Goal: Task Accomplishment & Management: Use online tool/utility

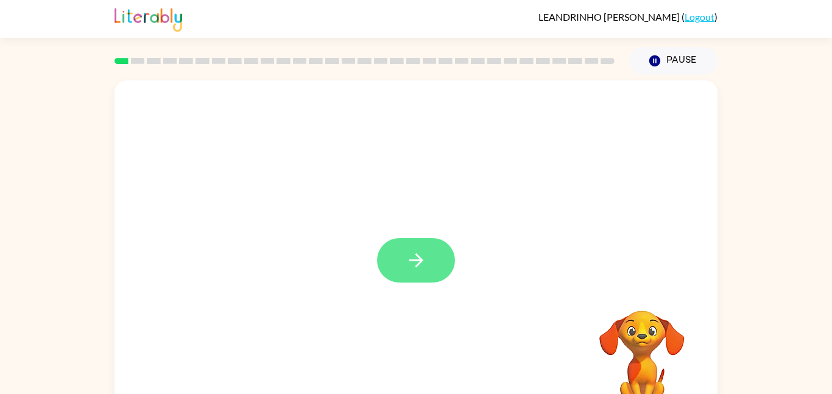
click at [419, 279] on button "button" at bounding box center [416, 260] width 78 height 44
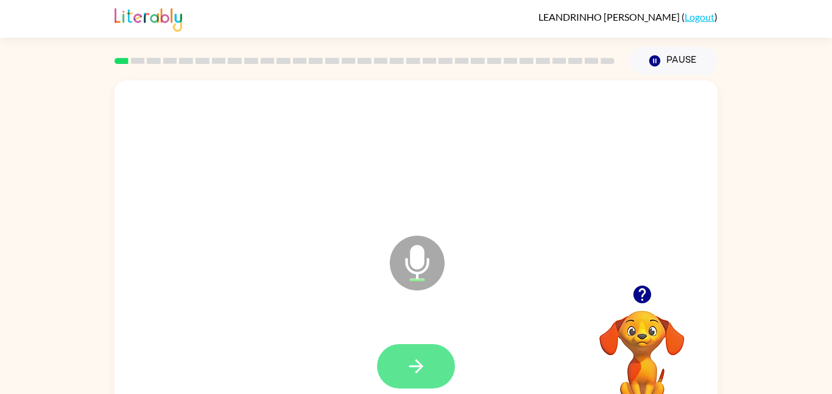
click at [424, 375] on icon "button" at bounding box center [416, 366] width 21 height 21
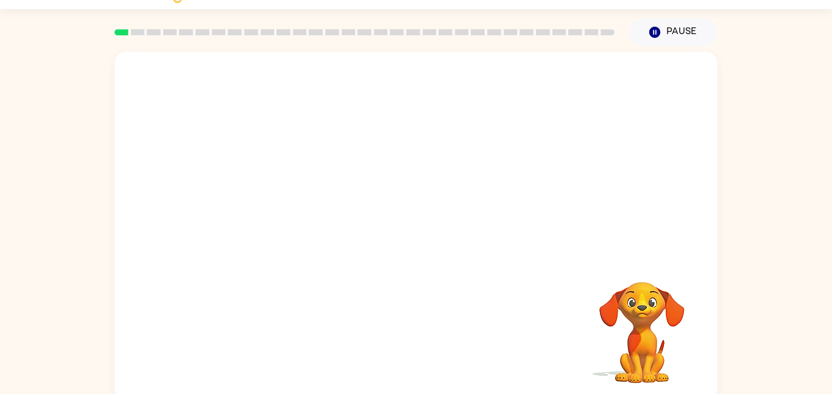
scroll to position [34, 0]
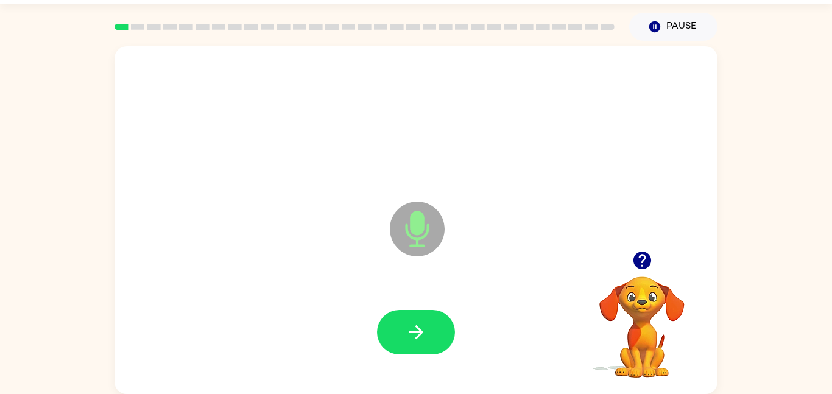
click at [642, 259] on icon "button" at bounding box center [642, 260] width 18 height 18
click at [430, 229] on icon at bounding box center [417, 229] width 55 height 55
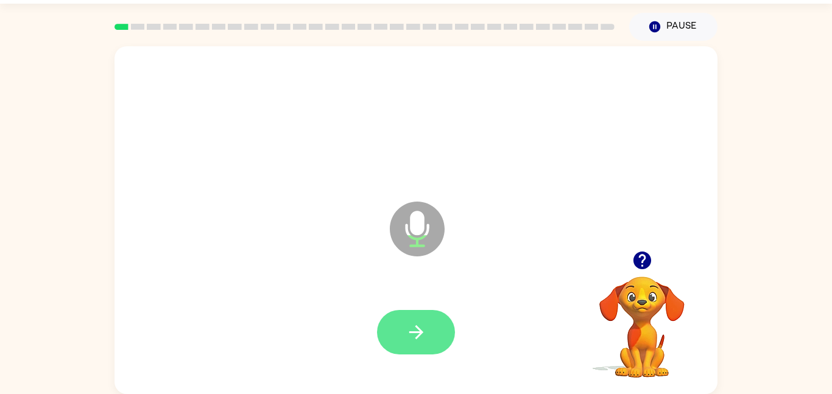
click at [411, 323] on icon "button" at bounding box center [416, 332] width 21 height 21
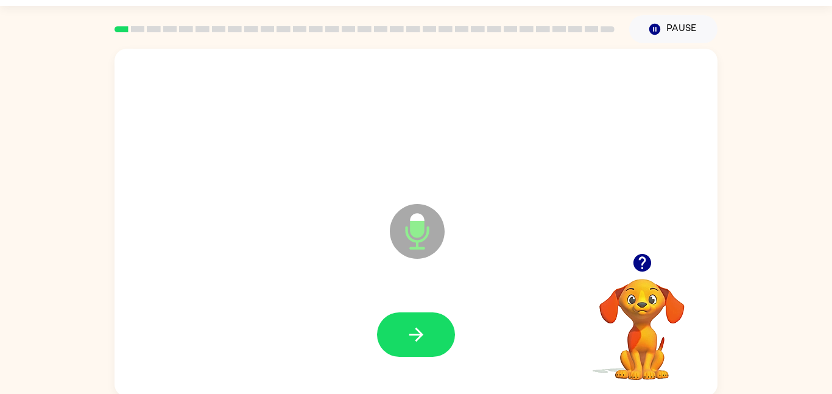
scroll to position [31, 0]
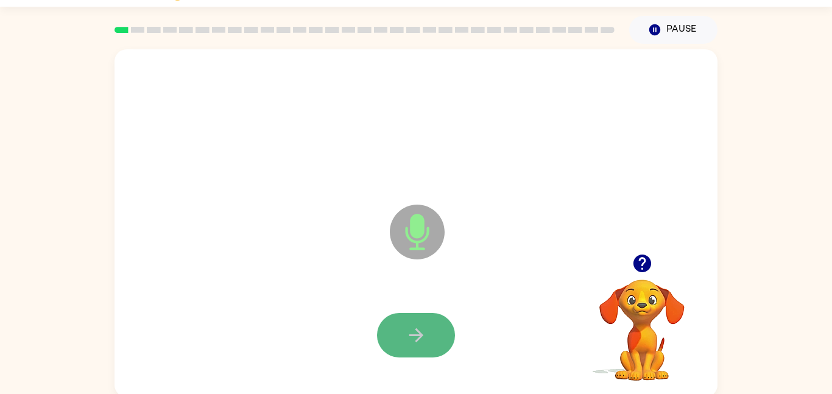
click at [388, 334] on button "button" at bounding box center [416, 335] width 78 height 44
click at [387, 223] on icon "Microphone The Microphone is here when it is your turn to talk" at bounding box center [478, 247] width 183 height 91
click at [420, 229] on icon "Microphone The Microphone is here when it is your turn to talk" at bounding box center [478, 247] width 183 height 91
click at [631, 255] on icon "button" at bounding box center [641, 263] width 21 height 21
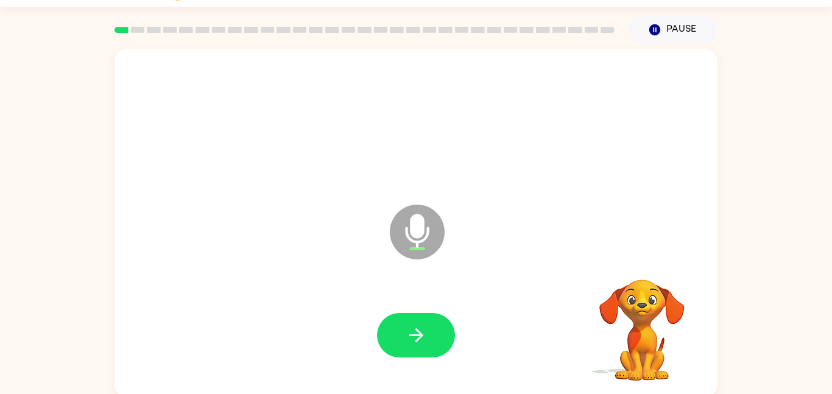
click at [633, 262] on video "Your browser must support playing .mp4 files to use Literably. Please try using…" at bounding box center [642, 322] width 122 height 122
click at [633, 272] on icon "button" at bounding box center [641, 263] width 21 height 21
click at [638, 273] on icon "button" at bounding box center [641, 263] width 21 height 21
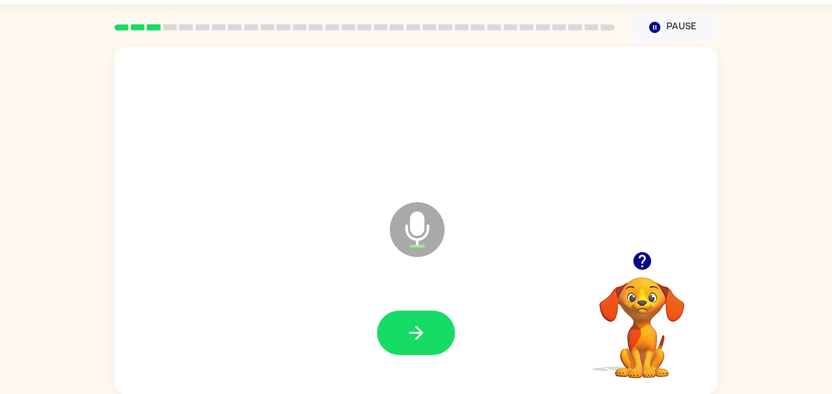
scroll to position [30, 0]
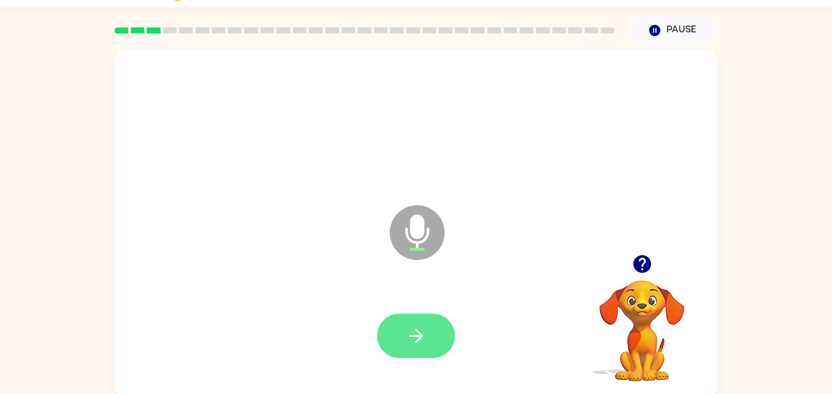
click at [417, 328] on icon "button" at bounding box center [416, 335] width 21 height 21
click at [430, 336] on button "button" at bounding box center [416, 336] width 78 height 44
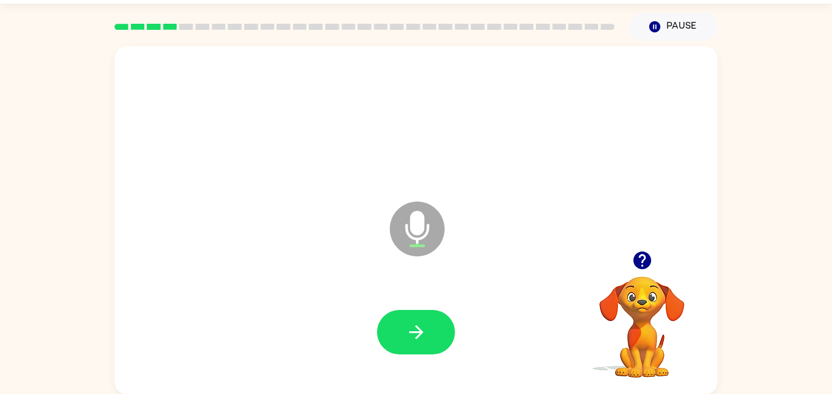
click at [646, 267] on icon "button" at bounding box center [642, 260] width 18 height 18
click at [420, 330] on icon "button" at bounding box center [416, 332] width 14 height 14
click at [411, 329] on icon "button" at bounding box center [416, 332] width 21 height 21
click at [414, 330] on icon "button" at bounding box center [416, 332] width 21 height 21
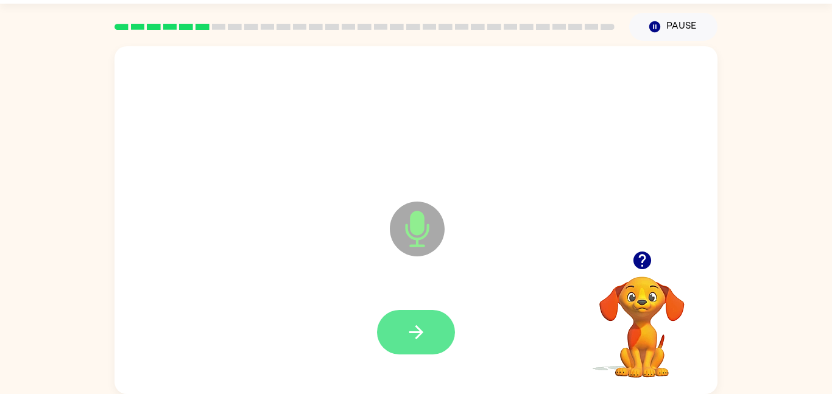
click at [416, 327] on icon "button" at bounding box center [416, 332] width 14 height 14
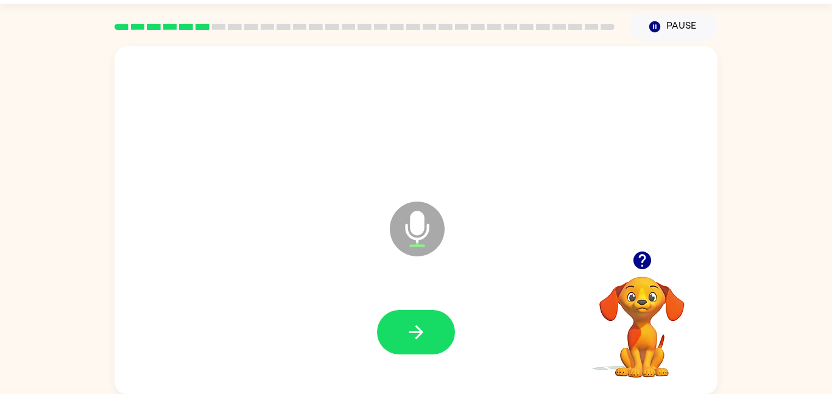
click at [650, 260] on icon "button" at bounding box center [642, 260] width 18 height 18
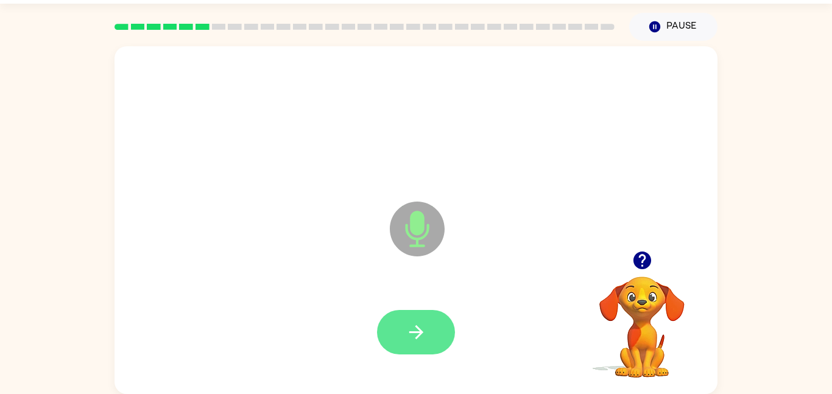
click at [400, 328] on button "button" at bounding box center [416, 332] width 78 height 44
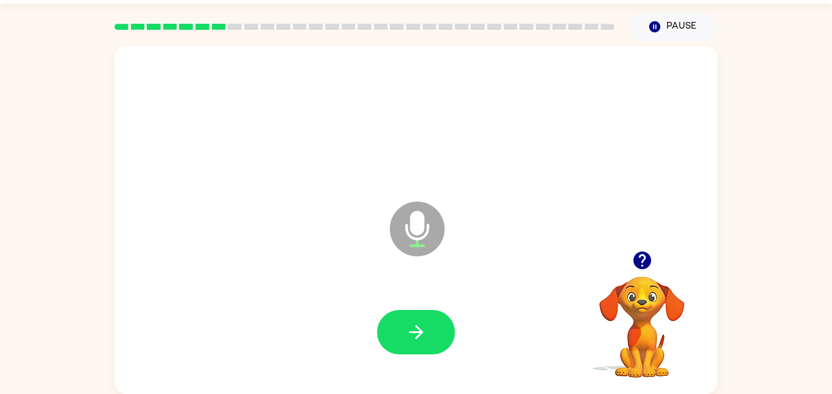
click at [649, 255] on icon "button" at bounding box center [642, 260] width 18 height 18
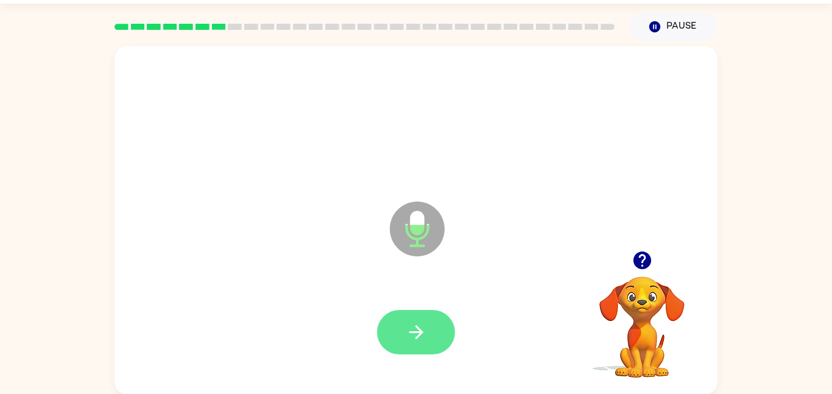
click at [439, 344] on button "button" at bounding box center [416, 332] width 78 height 44
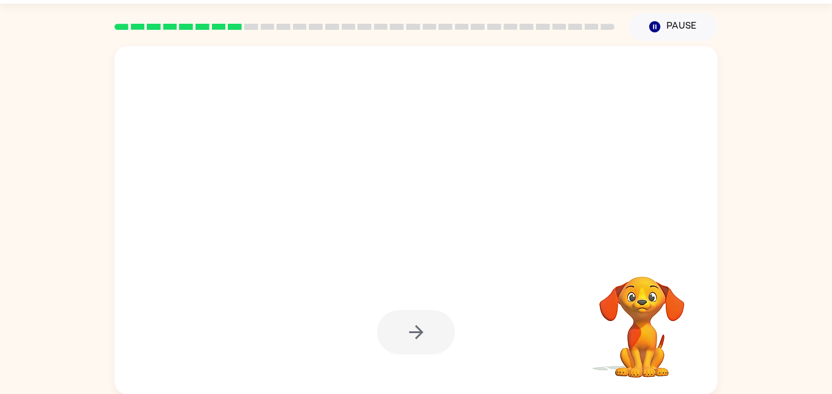
click at [426, 340] on div at bounding box center [416, 332] width 78 height 44
click at [444, 332] on div at bounding box center [416, 332] width 78 height 44
click at [443, 337] on div at bounding box center [416, 332] width 78 height 44
click at [449, 328] on div at bounding box center [416, 332] width 78 height 44
click at [441, 336] on div at bounding box center [416, 332] width 78 height 44
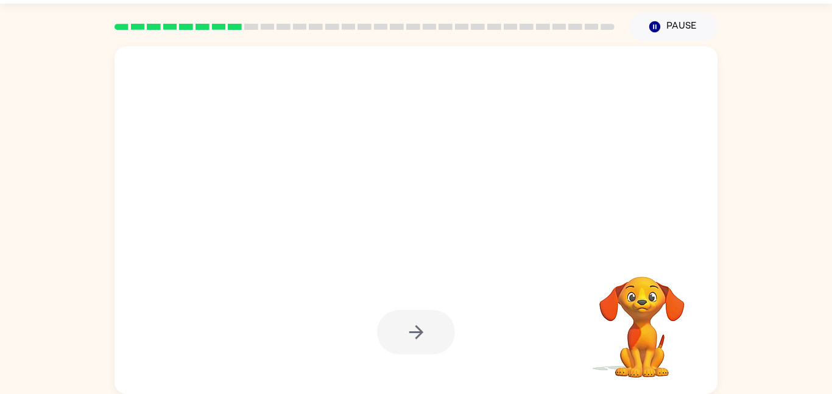
click at [458, 330] on div at bounding box center [416, 333] width 578 height 100
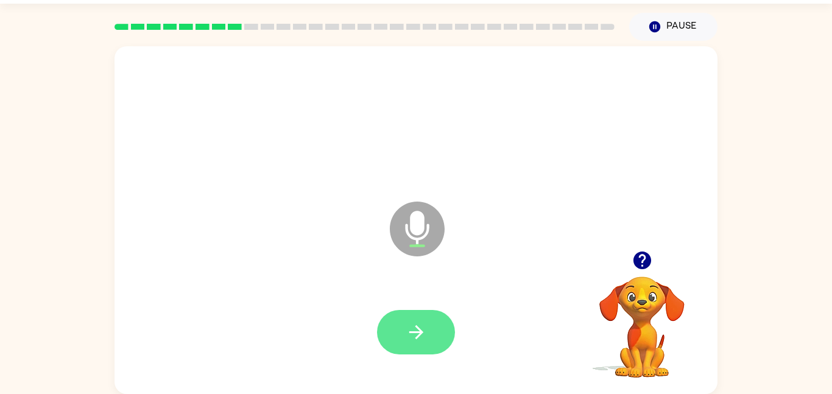
click at [433, 342] on button "button" at bounding box center [416, 332] width 78 height 44
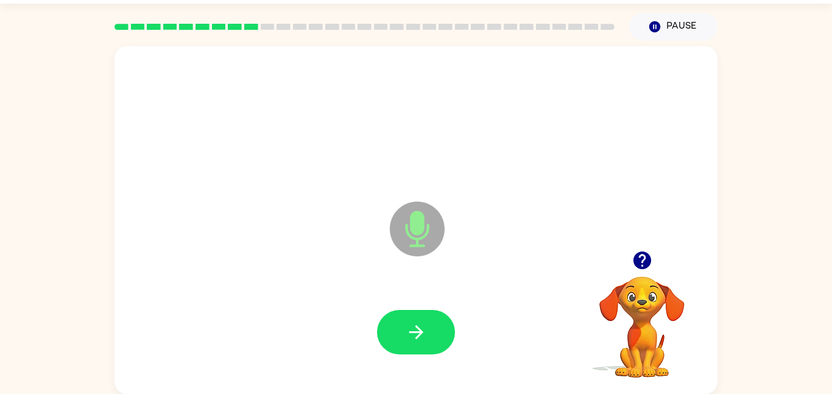
click at [645, 256] on icon "button" at bounding box center [641, 260] width 21 height 21
click at [648, 261] on icon "button" at bounding box center [642, 260] width 18 height 18
click at [642, 259] on icon "button" at bounding box center [642, 260] width 18 height 18
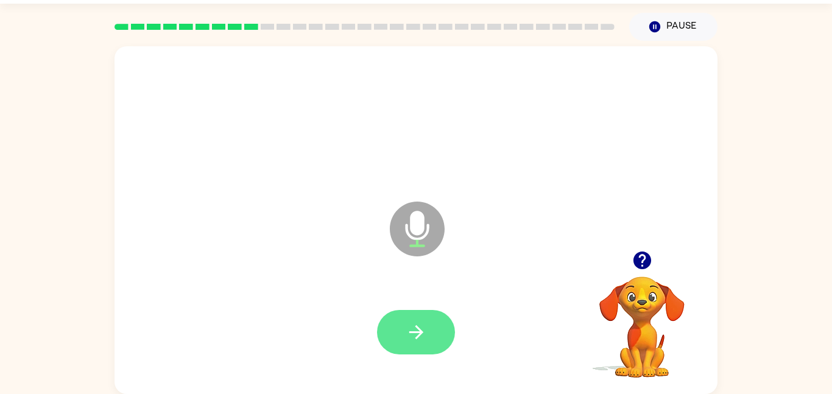
click at [412, 336] on icon "button" at bounding box center [416, 332] width 21 height 21
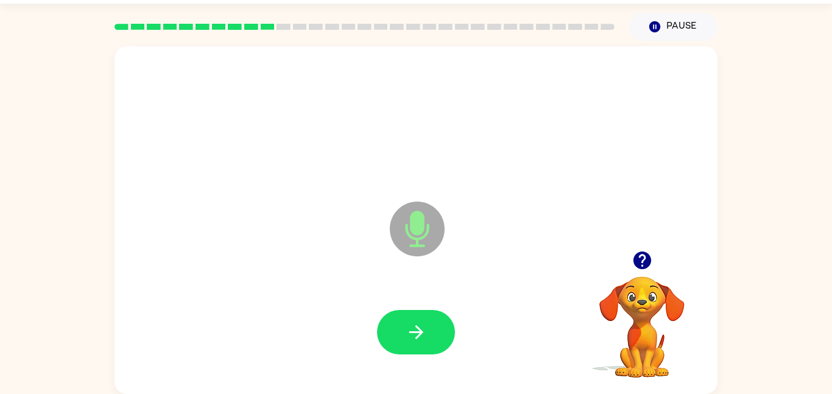
click at [638, 265] on icon "button" at bounding box center [642, 260] width 18 height 18
click at [644, 258] on icon "button" at bounding box center [641, 260] width 21 height 21
click at [642, 259] on icon "button" at bounding box center [642, 260] width 18 height 18
click at [641, 253] on icon "button" at bounding box center [642, 260] width 18 height 18
click at [396, 328] on button "button" at bounding box center [416, 332] width 78 height 44
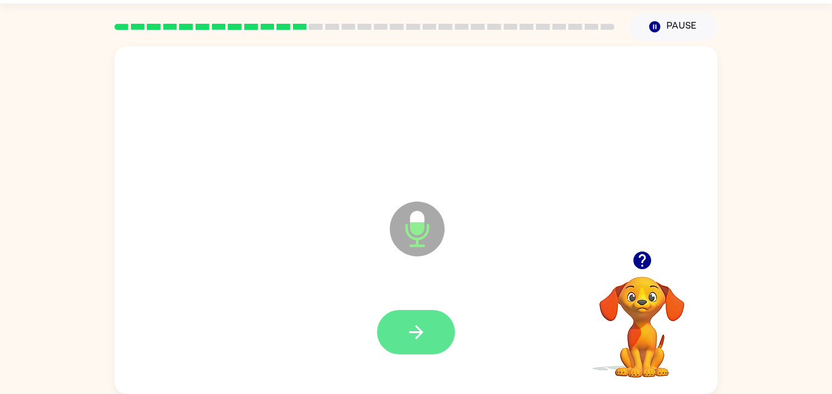
click at [431, 320] on button "button" at bounding box center [416, 332] width 78 height 44
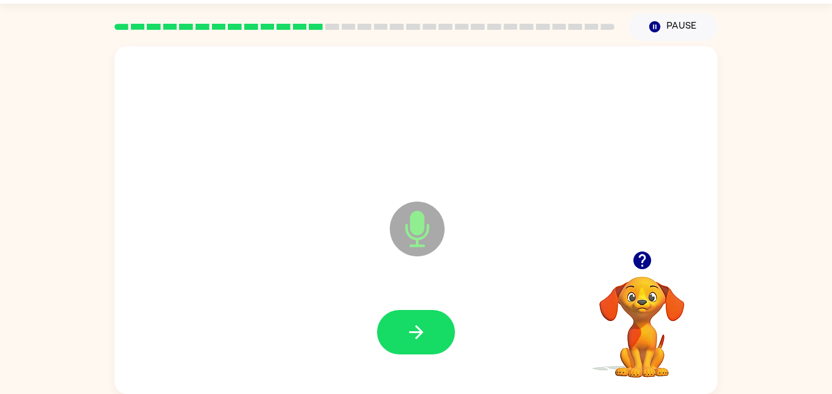
click at [645, 261] on icon "button" at bounding box center [642, 260] width 18 height 18
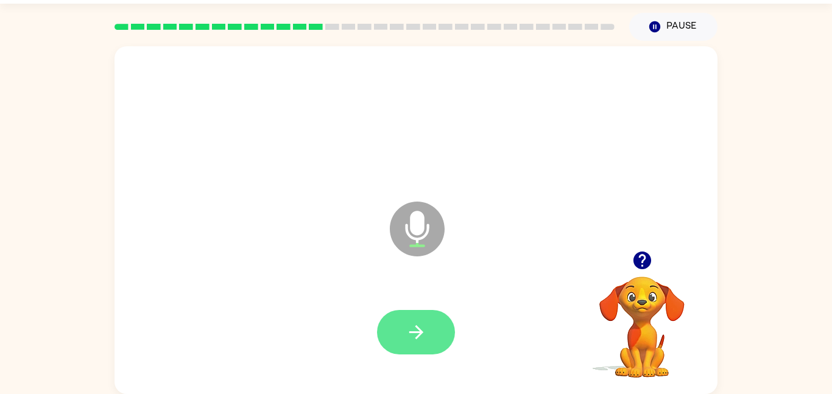
click at [397, 322] on button "button" at bounding box center [416, 332] width 78 height 44
click at [410, 335] on icon "button" at bounding box center [416, 332] width 21 height 21
click at [403, 323] on button "button" at bounding box center [416, 332] width 78 height 44
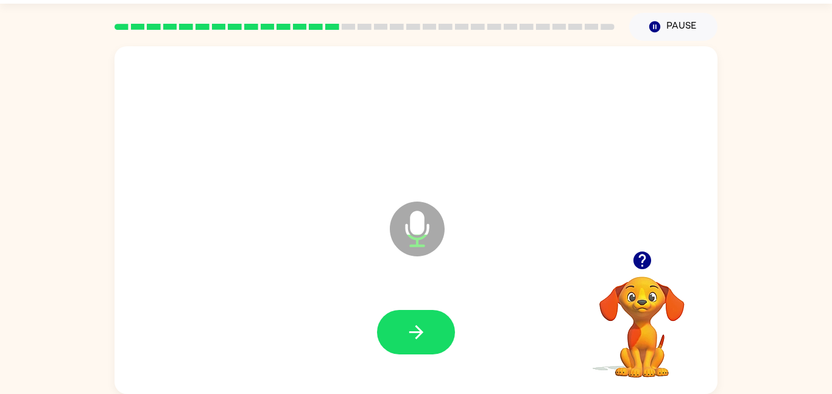
click at [647, 253] on icon "button" at bounding box center [642, 260] width 18 height 18
click at [406, 336] on icon "button" at bounding box center [416, 332] width 21 height 21
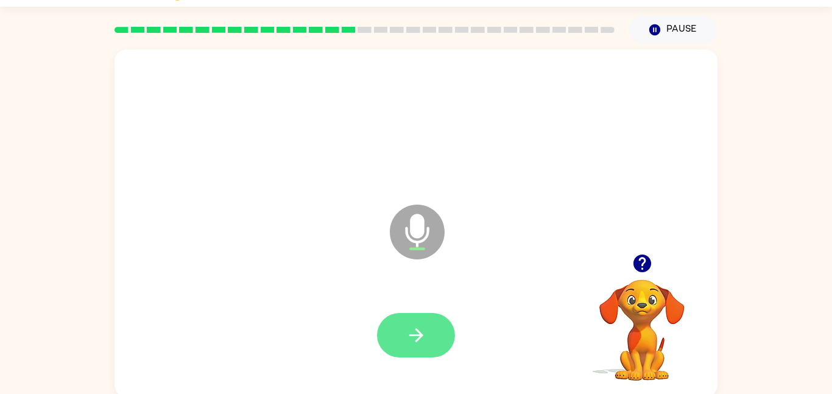
click at [401, 328] on button "button" at bounding box center [416, 335] width 78 height 44
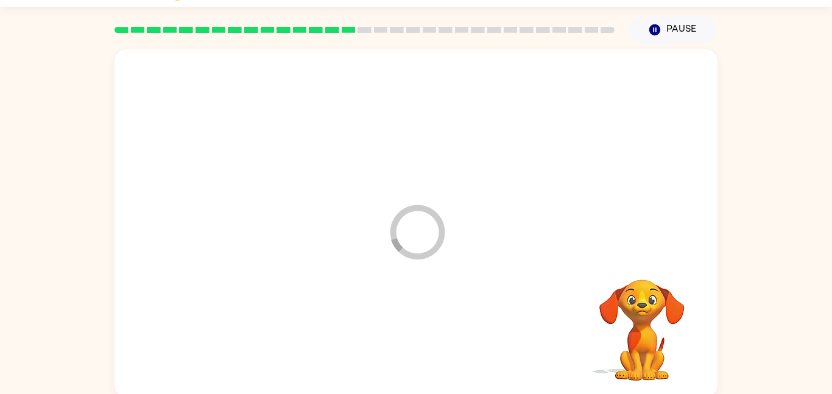
click at [390, 334] on div at bounding box center [416, 336] width 578 height 100
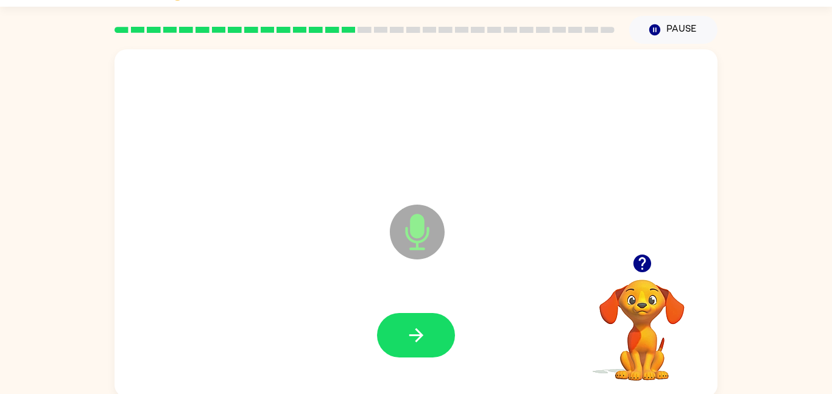
click at [643, 264] on icon "button" at bounding box center [641, 263] width 21 height 21
click at [640, 269] on icon "button" at bounding box center [642, 264] width 18 height 18
click at [402, 332] on button "button" at bounding box center [416, 335] width 78 height 44
click at [437, 322] on button "button" at bounding box center [416, 335] width 78 height 44
click at [641, 262] on icon "button" at bounding box center [642, 264] width 18 height 18
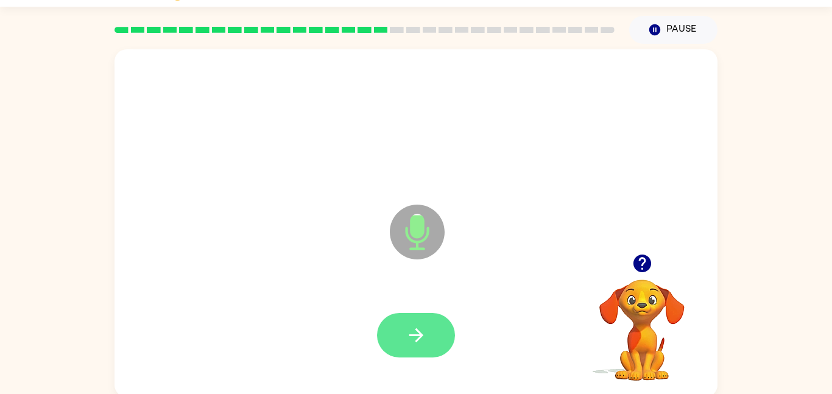
click at [423, 317] on button "button" at bounding box center [416, 335] width 78 height 44
click at [653, 264] on button "button" at bounding box center [642, 263] width 31 height 31
click at [642, 271] on icon "button" at bounding box center [642, 264] width 18 height 18
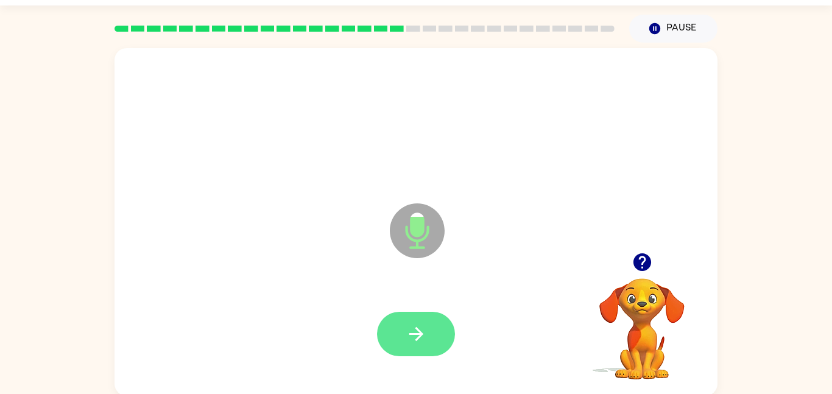
click at [435, 345] on button "button" at bounding box center [416, 334] width 78 height 44
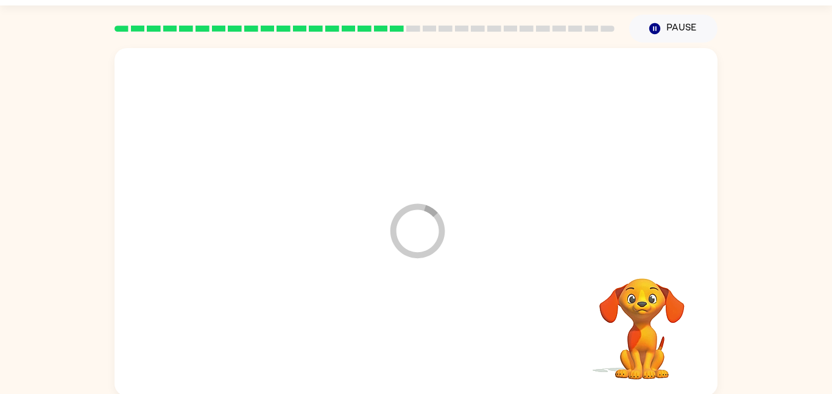
scroll to position [34, 0]
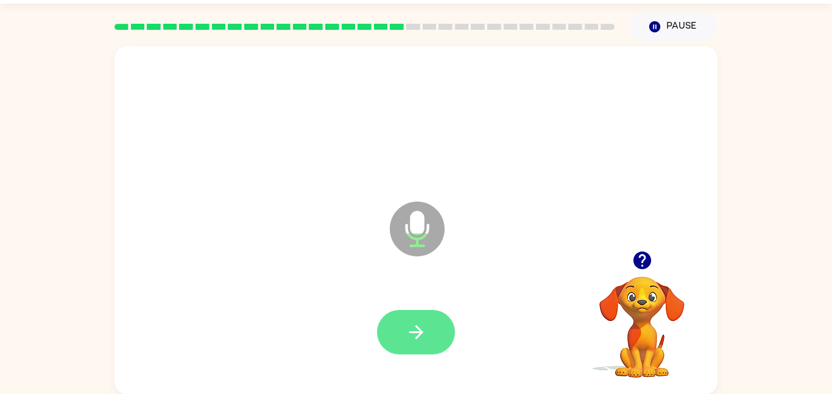
click at [418, 342] on icon "button" at bounding box center [416, 332] width 21 height 21
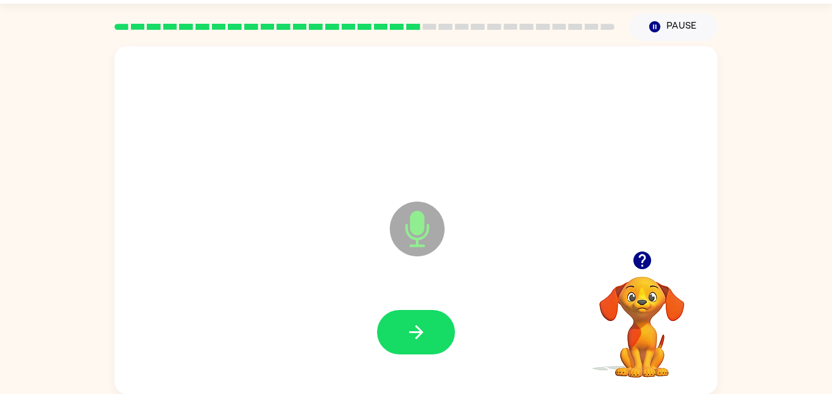
click at [650, 67] on div "Microphone The Microphone is here when it is your turn to talk" at bounding box center [415, 220] width 603 height 348
click at [410, 269] on icon "Microphone The Microphone is here when it is your turn to talk" at bounding box center [478, 244] width 183 height 91
click at [424, 326] on icon "button" at bounding box center [416, 332] width 21 height 21
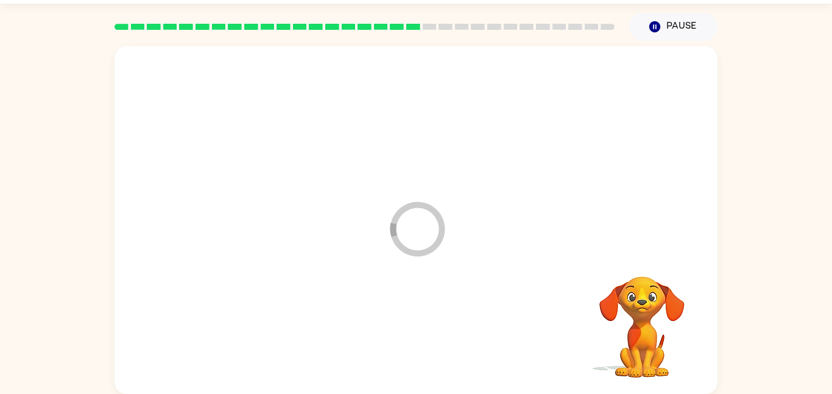
click at [424, 326] on div at bounding box center [416, 333] width 578 height 100
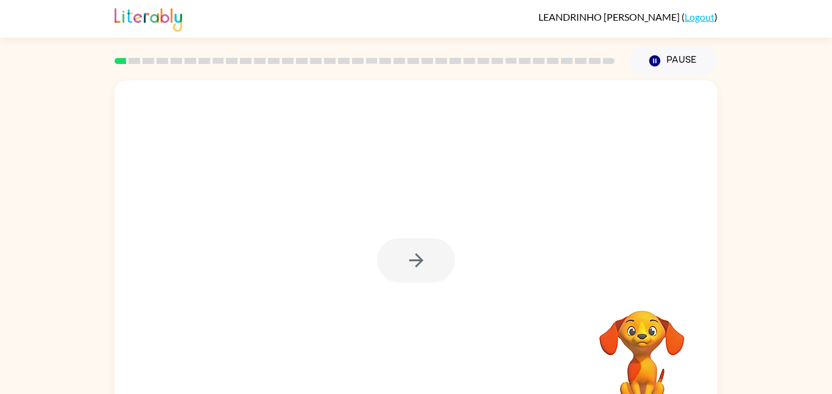
click at [409, 246] on div at bounding box center [416, 260] width 78 height 44
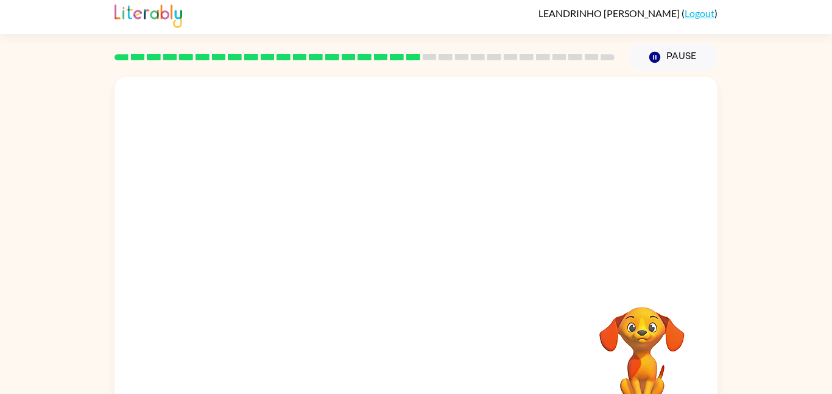
scroll to position [34, 0]
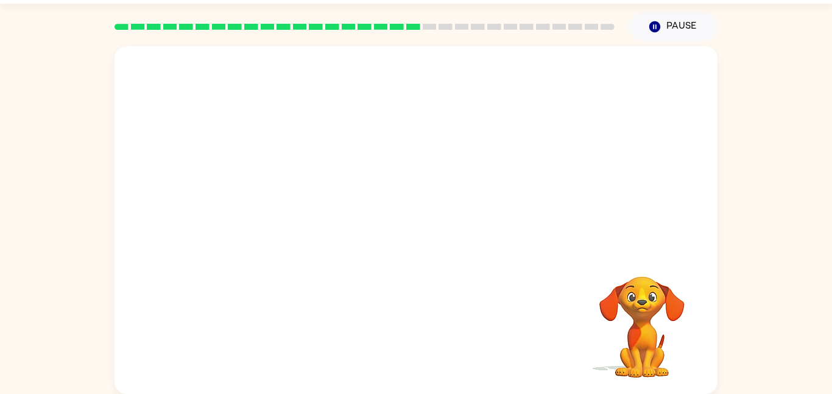
click at [634, 305] on video "Your browser must support playing .mp4 files to use Literably. Please try using…" at bounding box center [642, 319] width 122 height 122
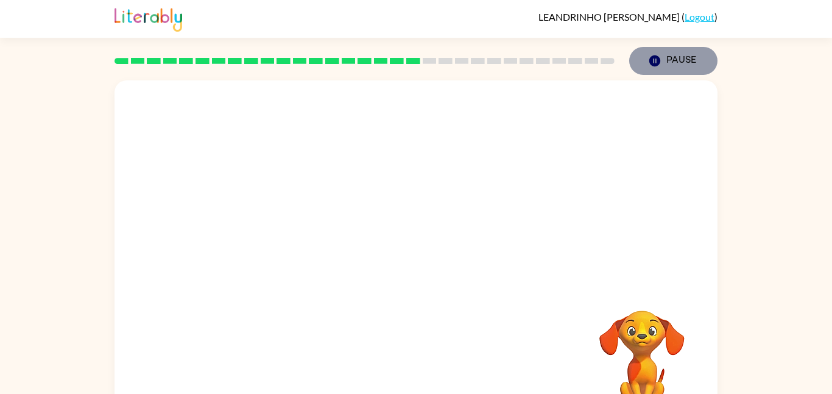
click at [667, 67] on button "Pause Pause" at bounding box center [673, 61] width 88 height 28
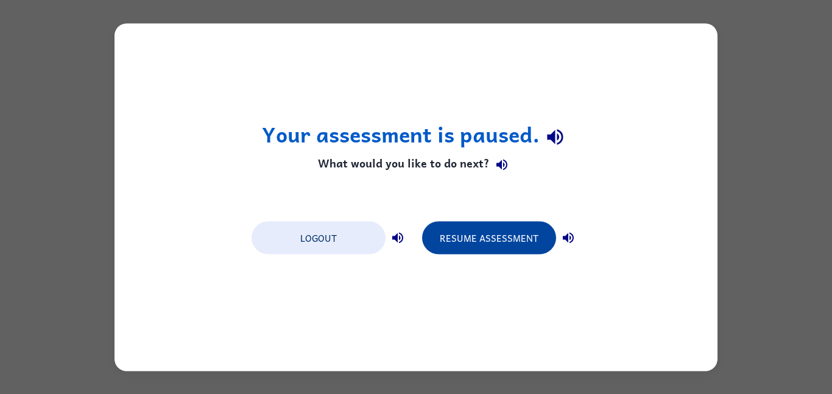
click at [466, 247] on button "Resume Assessment" at bounding box center [489, 237] width 134 height 33
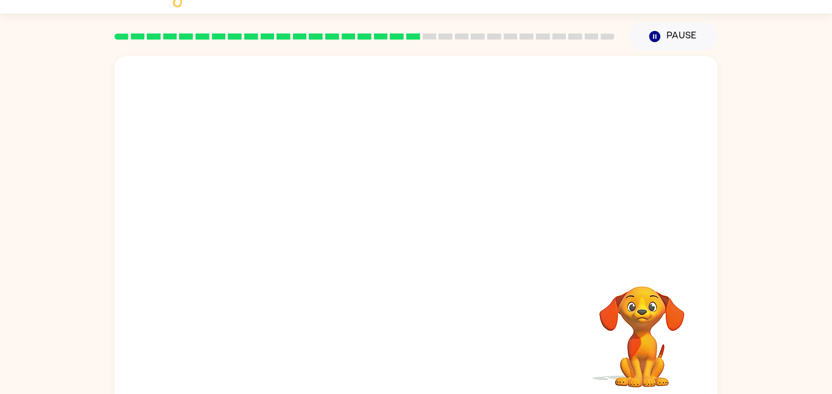
scroll to position [34, 0]
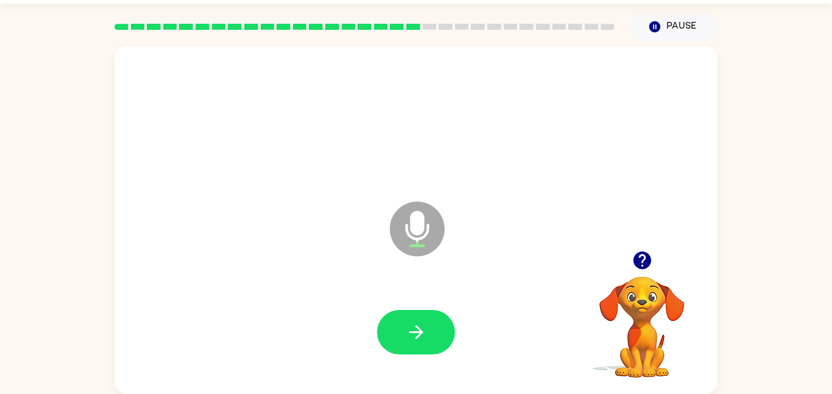
click at [652, 255] on icon "button" at bounding box center [641, 260] width 21 height 21
click at [439, 320] on button "button" at bounding box center [416, 332] width 78 height 44
click at [639, 256] on icon "button" at bounding box center [641, 260] width 21 height 21
click at [437, 323] on button "button" at bounding box center [416, 332] width 78 height 44
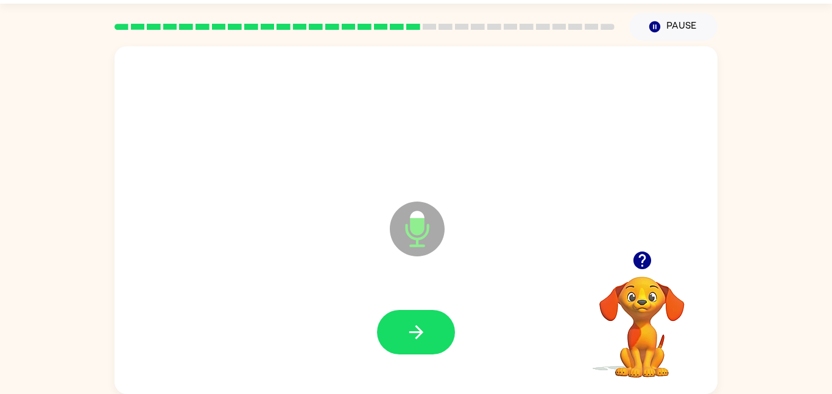
click at [636, 254] on icon "button" at bounding box center [642, 260] width 18 height 18
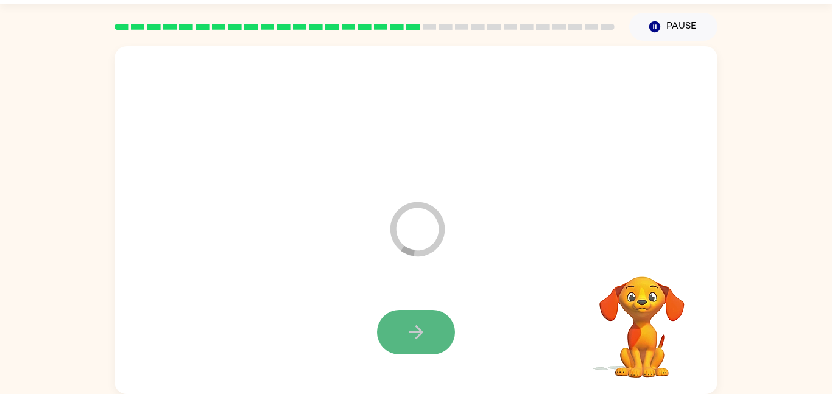
click at [399, 327] on button "button" at bounding box center [416, 332] width 78 height 44
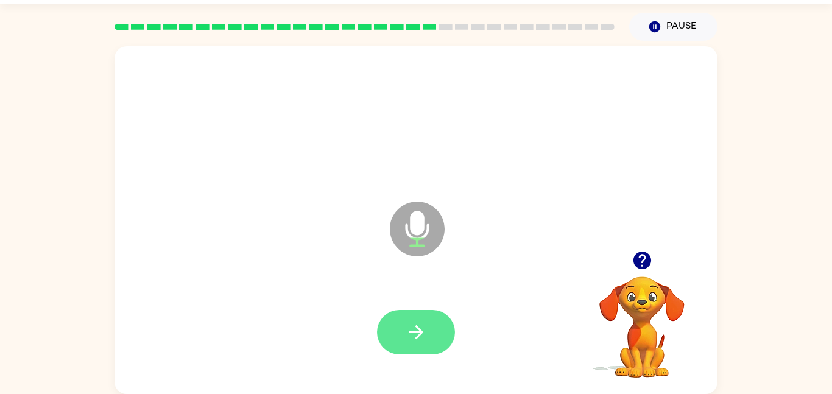
click at [402, 331] on button "button" at bounding box center [416, 332] width 78 height 44
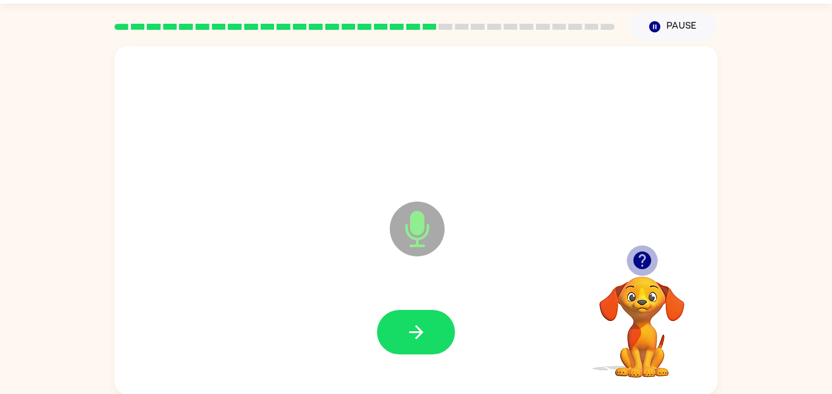
click at [641, 265] on icon "button" at bounding box center [641, 260] width 21 height 21
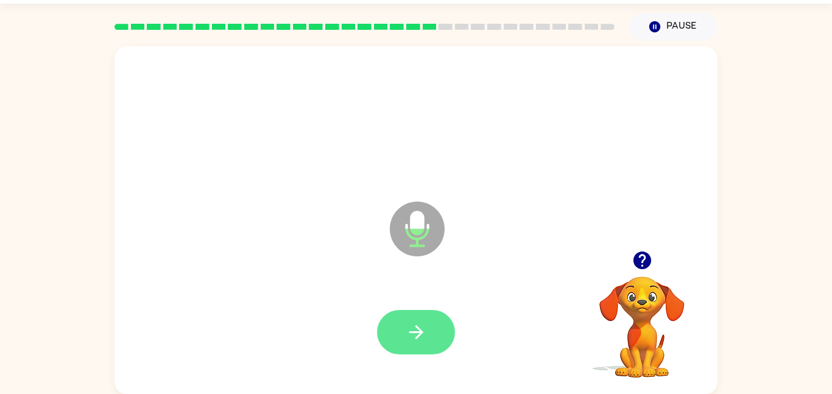
click at [388, 331] on button "button" at bounding box center [416, 332] width 78 height 44
click at [423, 340] on icon "button" at bounding box center [416, 332] width 21 height 21
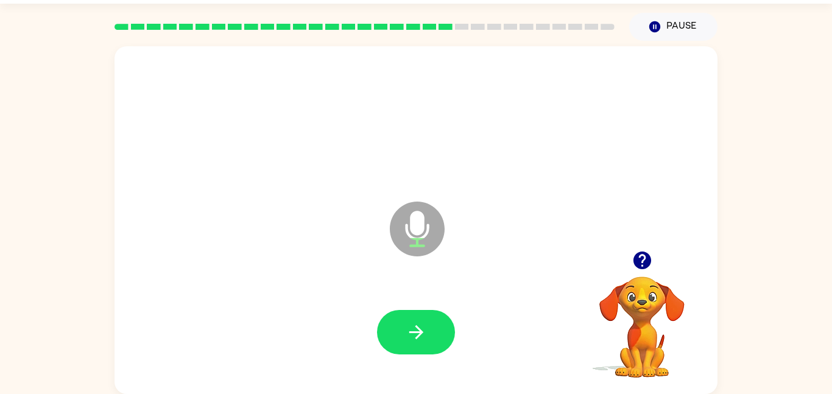
click at [423, 340] on icon "button" at bounding box center [416, 332] width 21 height 21
click at [639, 267] on icon "button" at bounding box center [642, 260] width 18 height 18
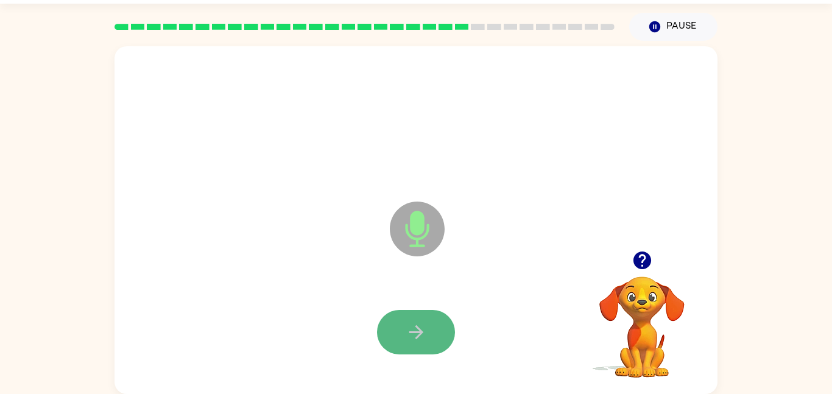
click at [412, 320] on button "button" at bounding box center [416, 332] width 78 height 44
click at [421, 334] on icon "button" at bounding box center [416, 332] width 21 height 21
click at [433, 328] on button "button" at bounding box center [416, 332] width 78 height 44
click at [431, 332] on button "button" at bounding box center [416, 332] width 78 height 44
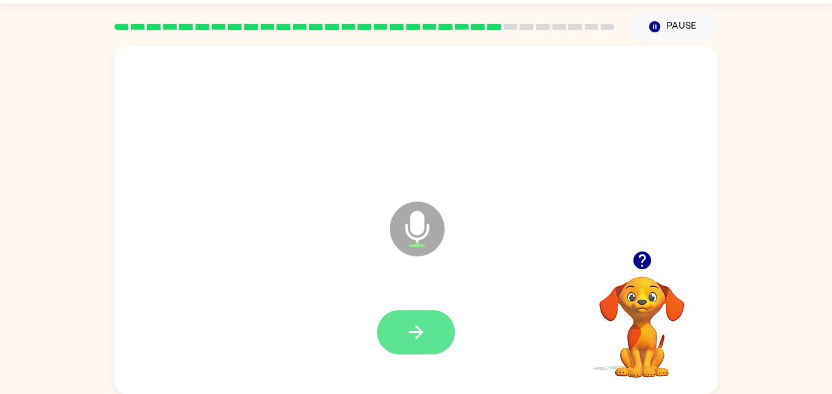
click at [431, 332] on button "button" at bounding box center [416, 332] width 78 height 44
click at [647, 255] on icon "button" at bounding box center [642, 260] width 18 height 18
click at [436, 322] on button "button" at bounding box center [416, 332] width 78 height 44
click at [639, 265] on icon "button" at bounding box center [642, 260] width 18 height 18
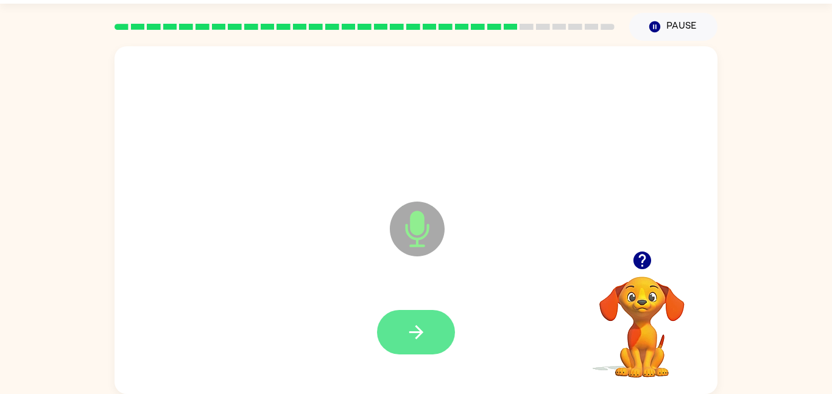
click at [406, 352] on button "button" at bounding box center [416, 332] width 78 height 44
click at [420, 322] on icon "button" at bounding box center [416, 332] width 21 height 21
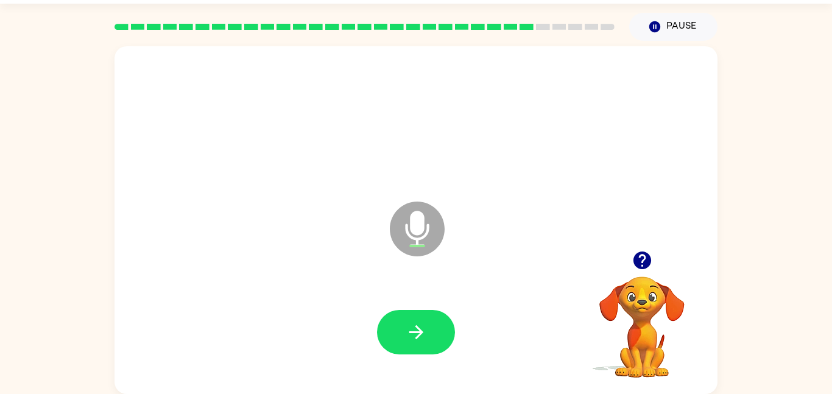
click at [420, 322] on icon "button" at bounding box center [416, 332] width 21 height 21
click at [640, 257] on icon "button" at bounding box center [642, 260] width 18 height 18
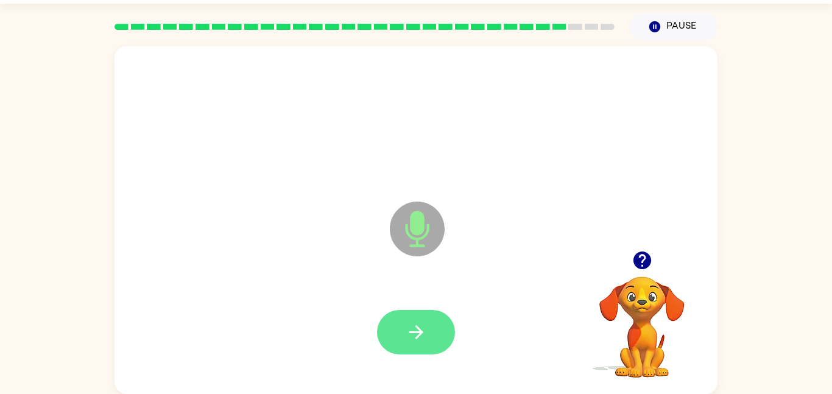
click at [447, 332] on button "button" at bounding box center [416, 332] width 78 height 44
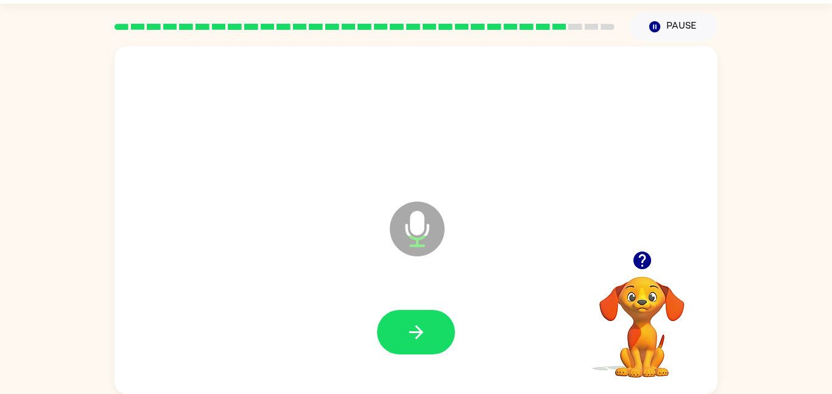
click at [447, 332] on button "button" at bounding box center [416, 332] width 78 height 44
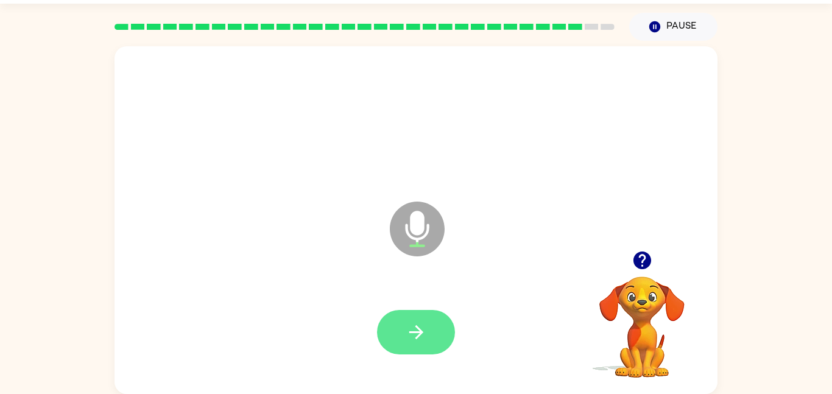
click at [421, 339] on icon "button" at bounding box center [416, 332] width 21 height 21
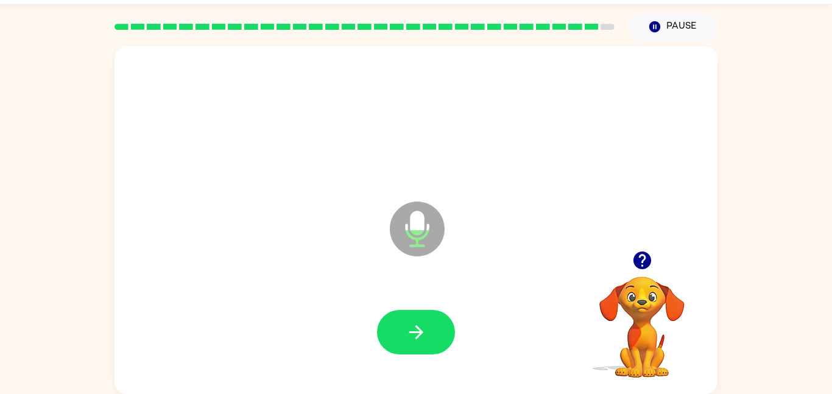
click at [649, 257] on icon "button" at bounding box center [642, 260] width 18 height 18
click at [438, 327] on button "button" at bounding box center [416, 332] width 78 height 44
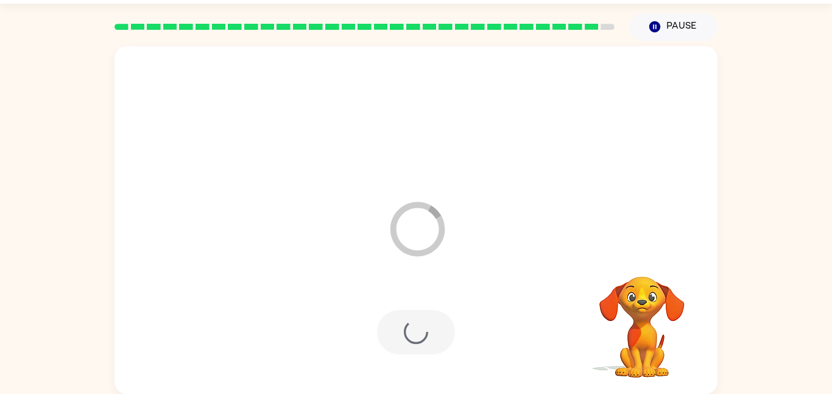
scroll to position [12, 0]
